Goal: Navigation & Orientation: Find specific page/section

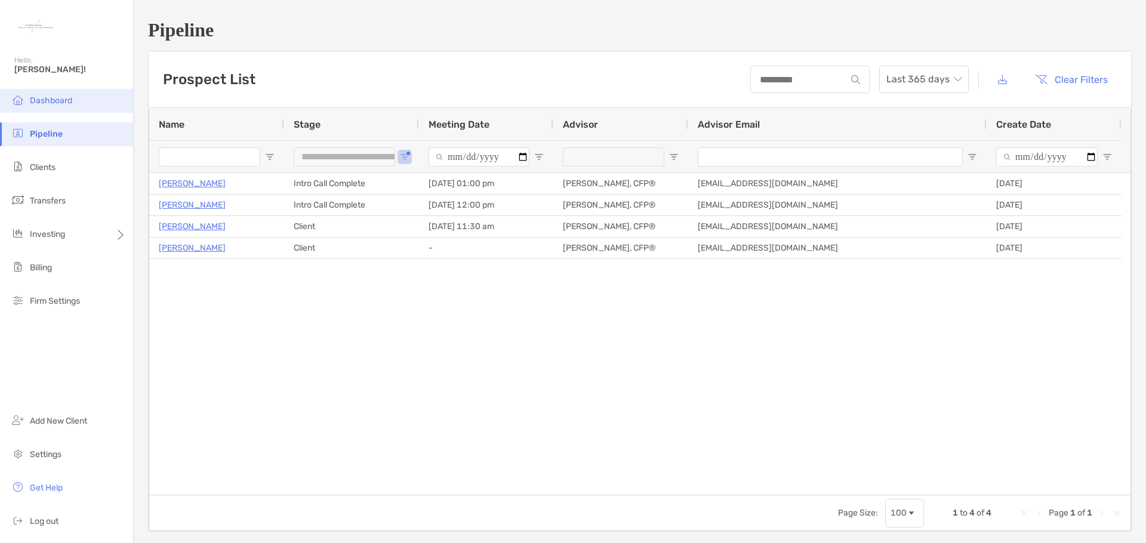
click at [50, 101] on span "Dashboard" at bounding box center [51, 100] width 42 height 10
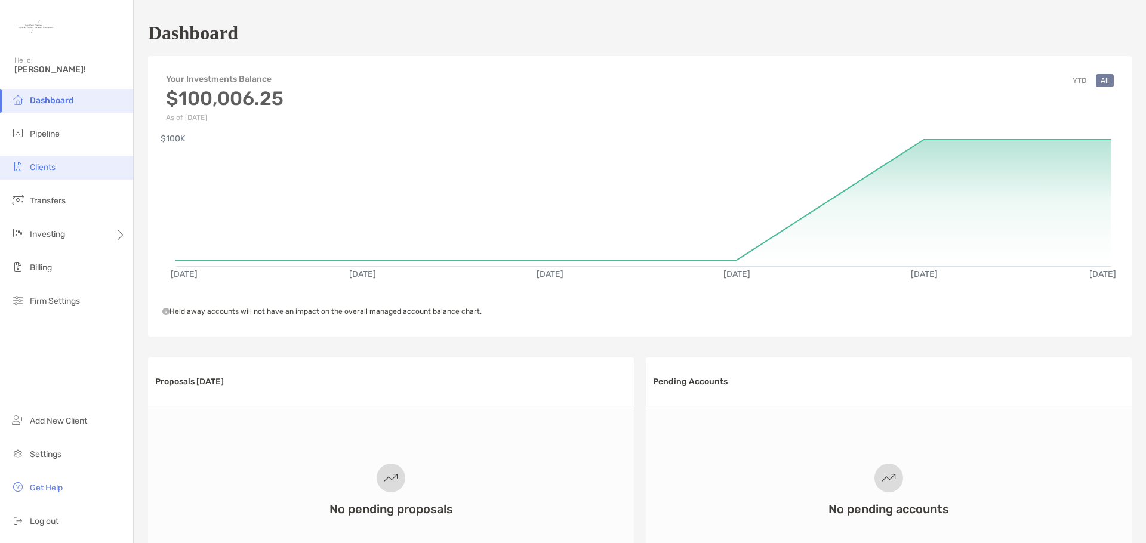
click at [48, 173] on li "Clients" at bounding box center [66, 168] width 133 height 24
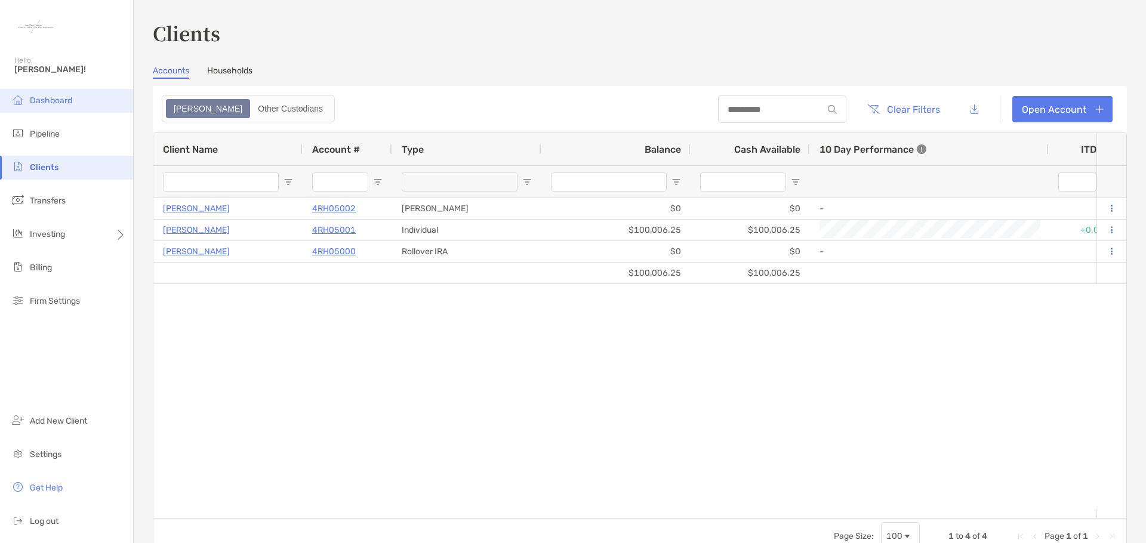
click at [64, 105] on span "Dashboard" at bounding box center [51, 100] width 42 height 10
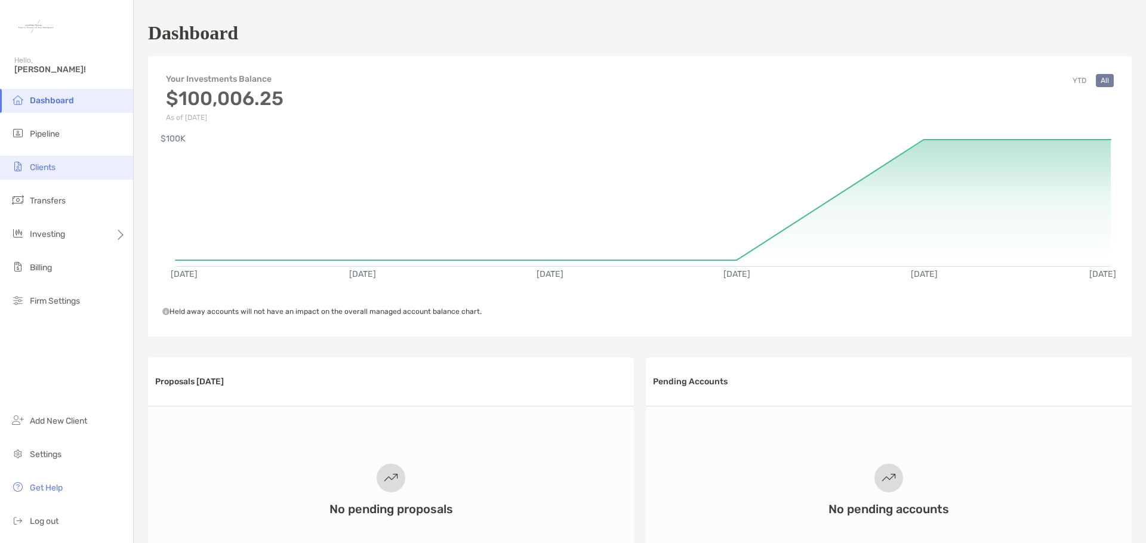
click at [55, 167] on span "Clients" at bounding box center [43, 167] width 26 height 10
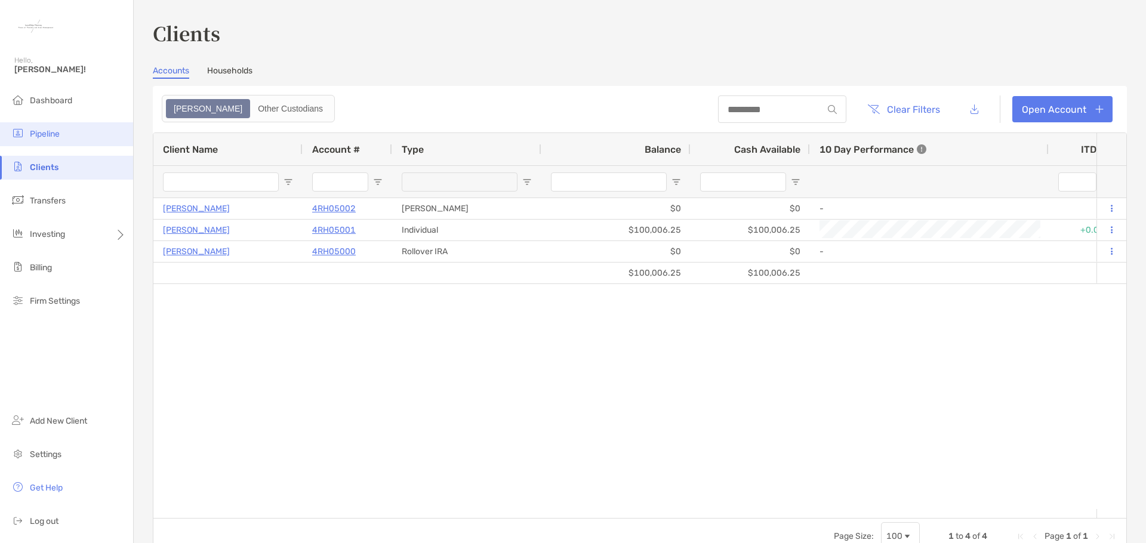
click at [54, 138] on span "Pipeline" at bounding box center [45, 134] width 30 height 10
